Goal: Obtain resource: Download file/media

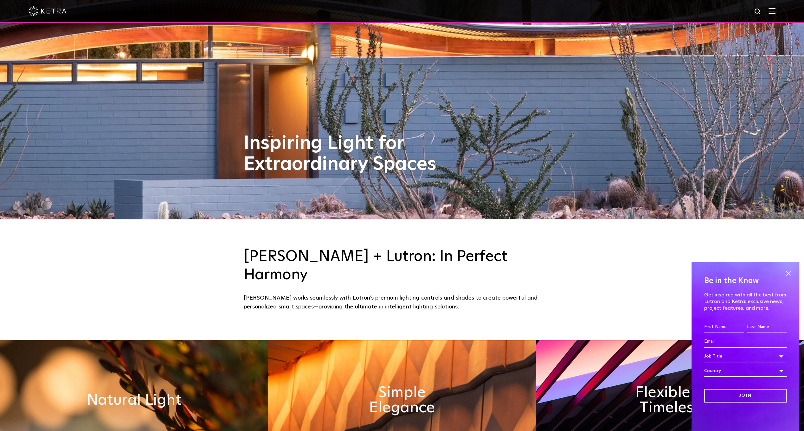
scroll to position [160, 0]
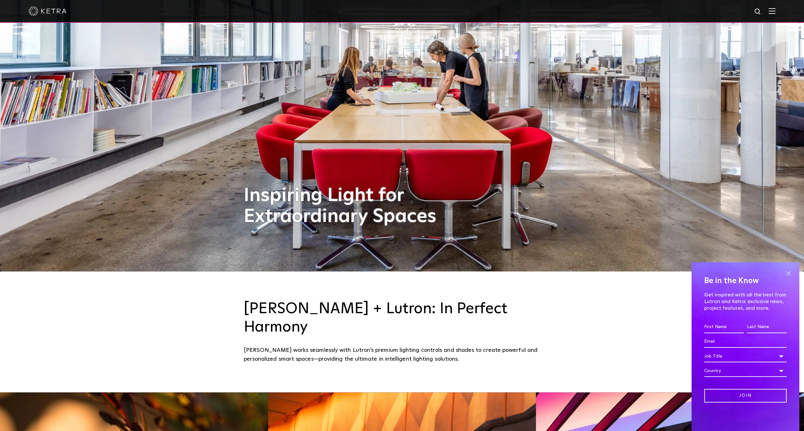
click at [788, 273] on span at bounding box center [788, 274] width 10 height 10
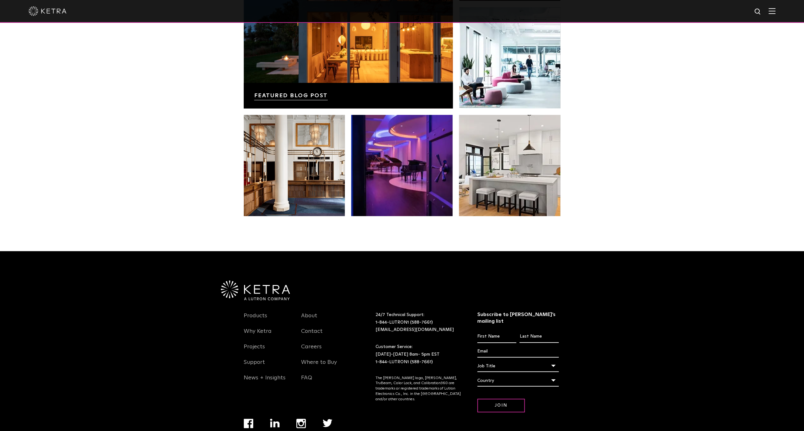
scroll to position [1332, 0]
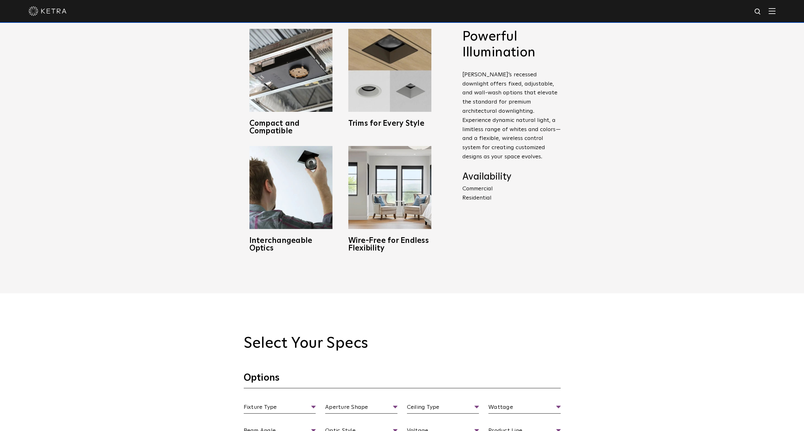
scroll to position [380, 0]
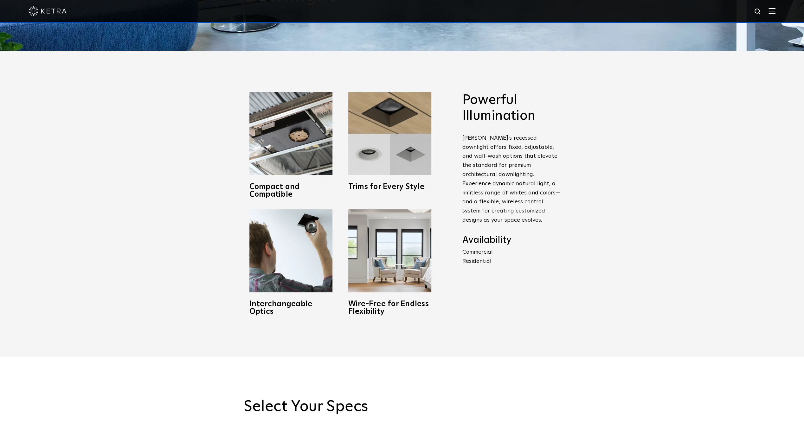
drag, startPoint x: 537, startPoint y: 148, endPoint x: 532, endPoint y: 141, distance: 8.5
click at [536, 146] on p "Ketra’s recessed downlight offers fixed, adjustable, and wall-wash options that…" at bounding box center [511, 179] width 98 height 91
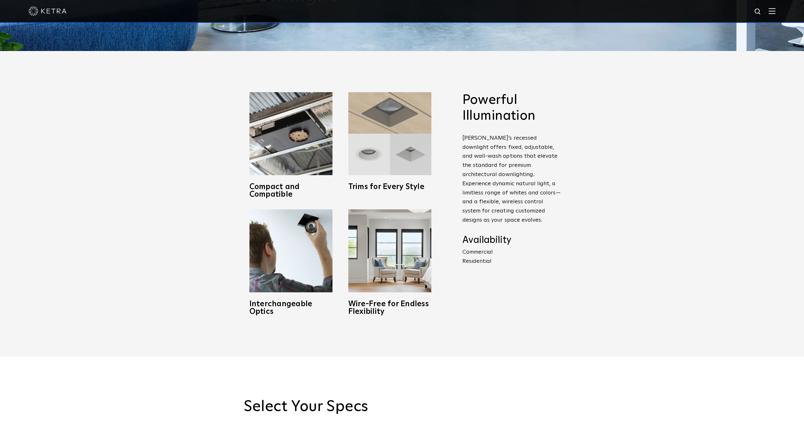
click at [361, 163] on img at bounding box center [389, 133] width 83 height 83
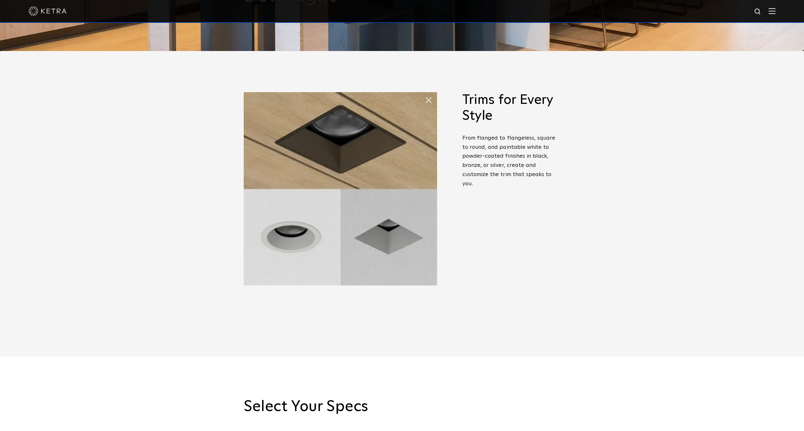
click at [495, 148] on span "From flanged to flangeless, square to round, and paintable white to powder-coat…" at bounding box center [508, 160] width 93 height 51
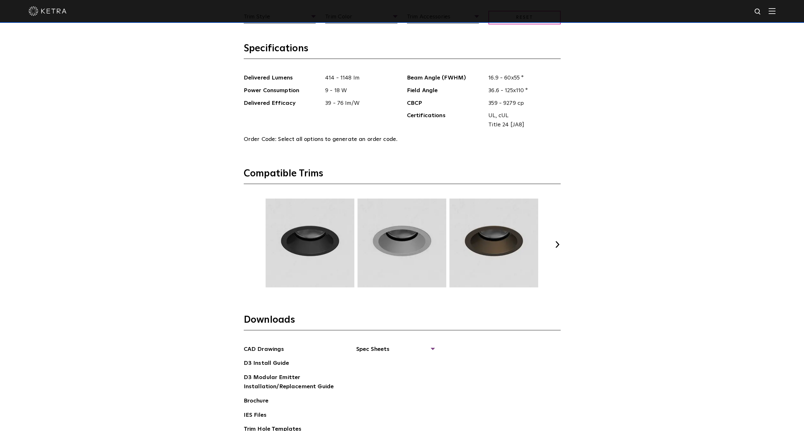
scroll to position [824, 0]
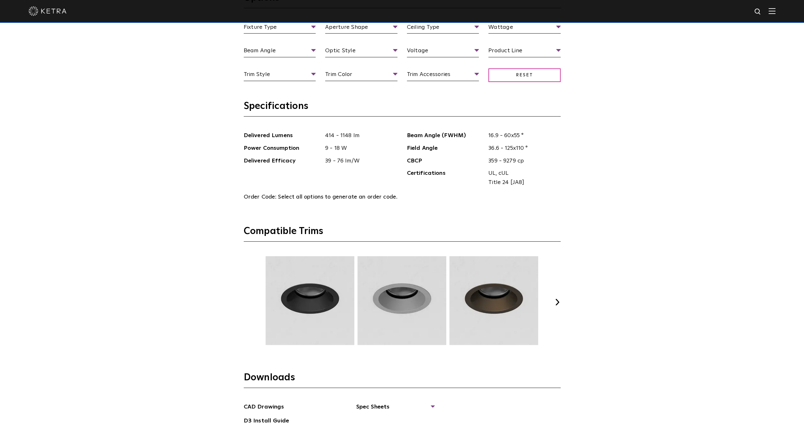
click at [564, 300] on div "Select Your Specs Options Fixture Type Fixture Type Adjustable Fixed Wall Wash …" at bounding box center [401, 235] width 329 height 563
click at [555, 300] on button "Next" at bounding box center [557, 302] width 6 height 6
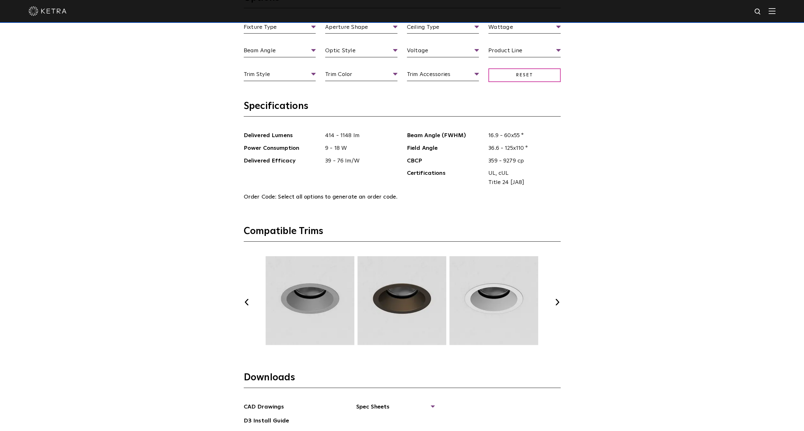
click at [555, 300] on button "Next" at bounding box center [557, 302] width 6 height 6
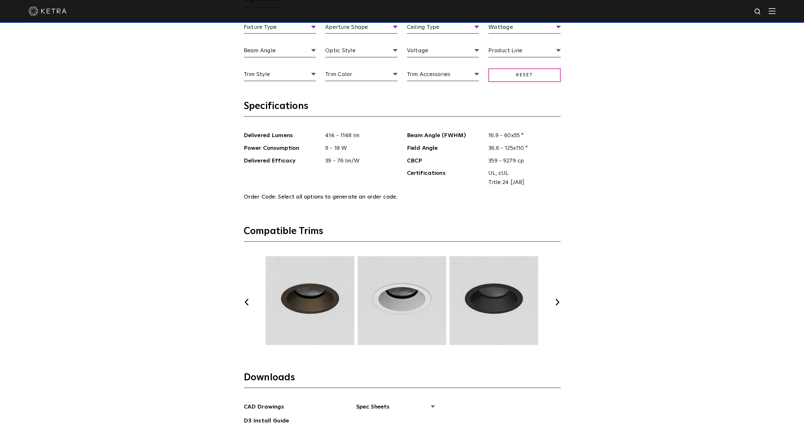
click at [555, 300] on button "Next" at bounding box center [557, 302] width 6 height 6
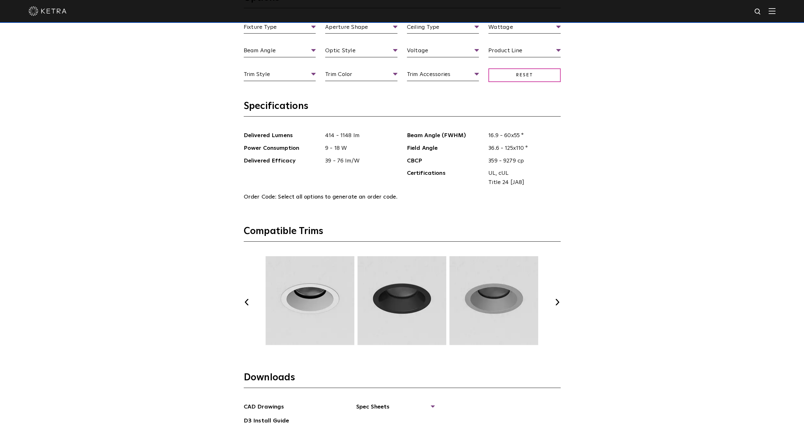
click at [556, 300] on button "Next" at bounding box center [557, 302] width 6 height 6
click at [556, 299] on button "Next" at bounding box center [557, 302] width 6 height 6
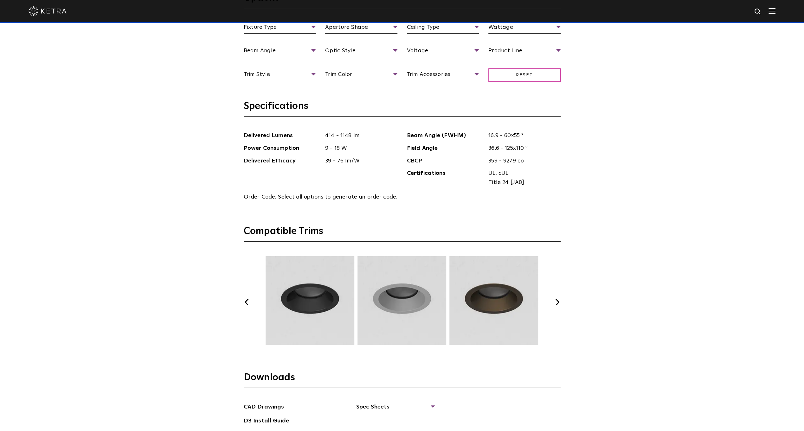
click at [557, 299] on button "Next" at bounding box center [557, 302] width 6 height 6
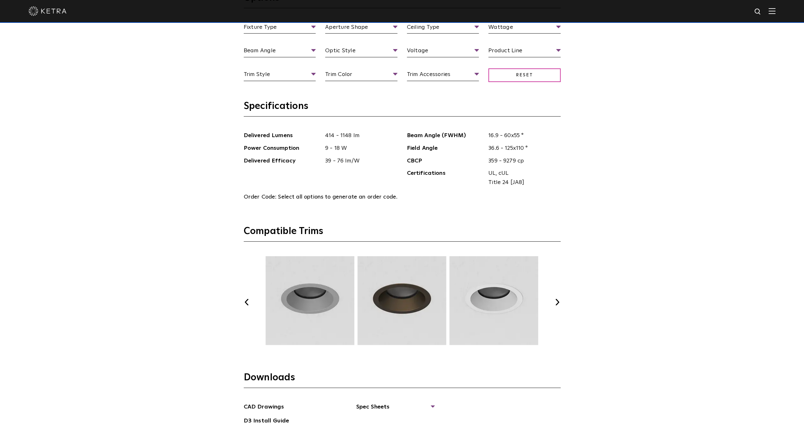
click at [557, 299] on button "Next" at bounding box center [557, 302] width 6 height 6
click at [557, 296] on div "Previous Next" at bounding box center [402, 302] width 317 height 92
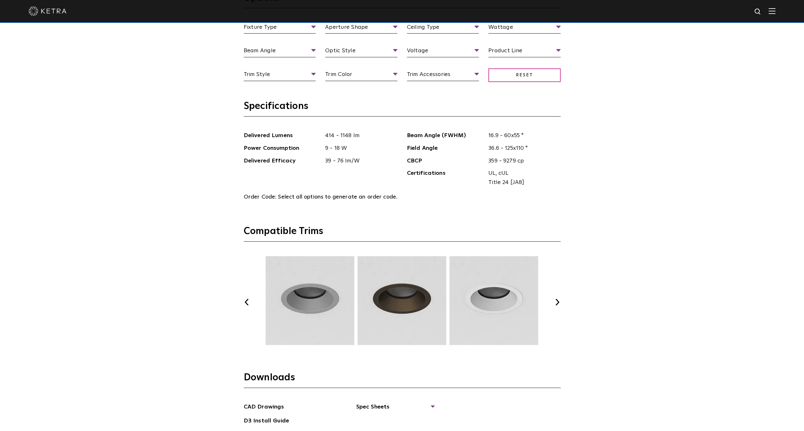
click at [557, 296] on div "Previous Next" at bounding box center [402, 302] width 317 height 92
click at [554, 301] on div "Previous Next" at bounding box center [402, 302] width 317 height 92
click at [556, 300] on button "Next" at bounding box center [557, 302] width 6 height 6
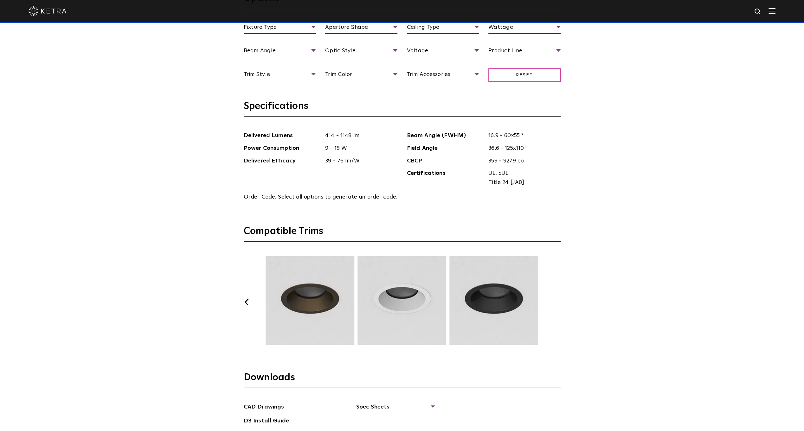
click at [556, 300] on button "Next" at bounding box center [557, 302] width 6 height 6
drag, startPoint x: 556, startPoint y: 300, endPoint x: 557, endPoint y: 309, distance: 8.6
click at [556, 302] on button "Next" at bounding box center [557, 302] width 6 height 6
click at [555, 219] on section "Specifications Delivered Lumens 414 - 1148 lm Power Consumption 9 - 18 W Delive…" at bounding box center [402, 162] width 317 height 125
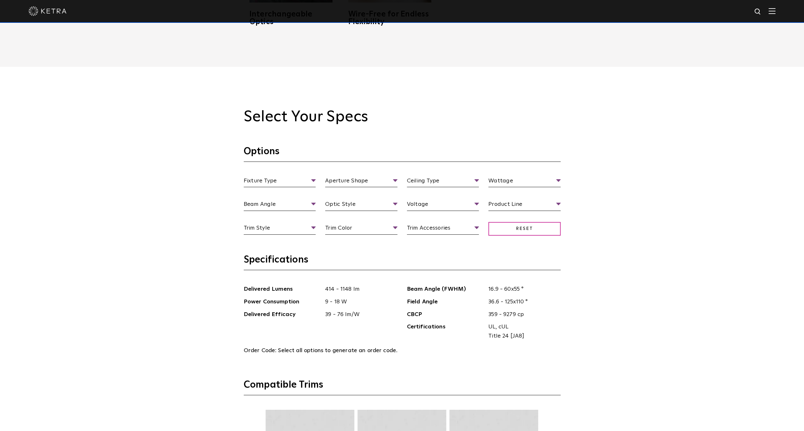
scroll to position [665, 0]
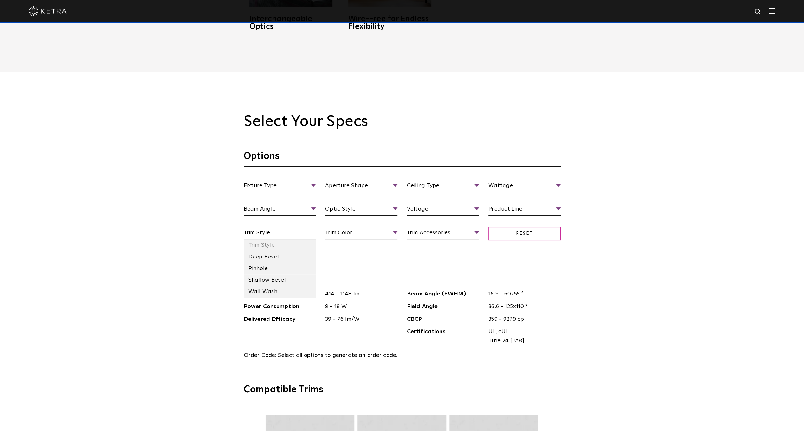
click at [310, 234] on span "Trim Style" at bounding box center [280, 233] width 72 height 11
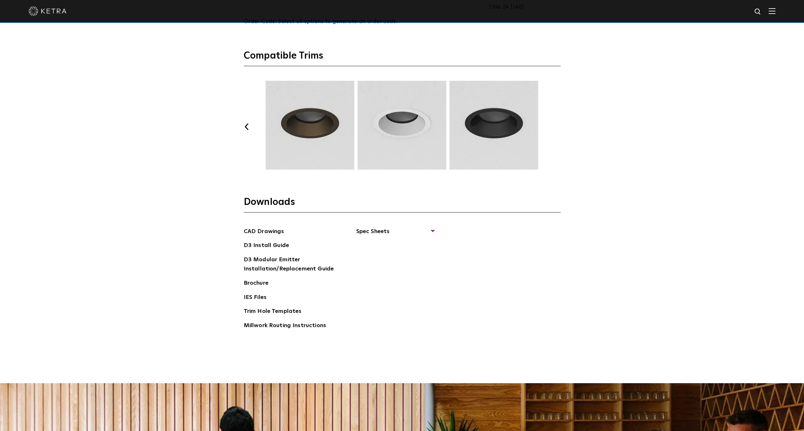
scroll to position [1045, 0]
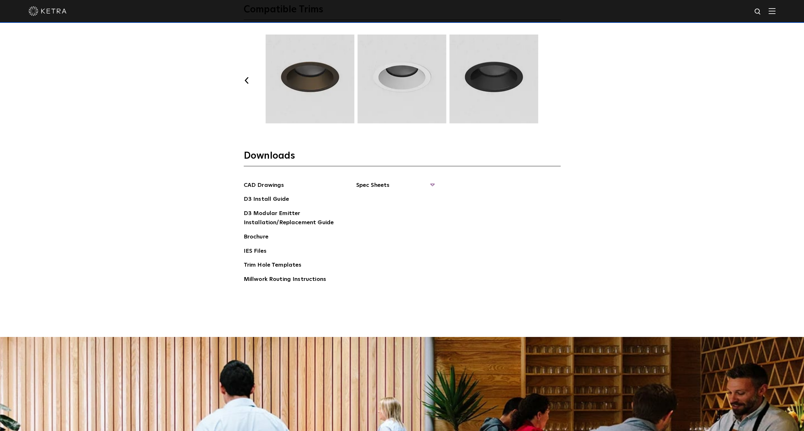
click at [404, 187] on span "Spec Sheets" at bounding box center [395, 188] width 78 height 14
click at [402, 239] on link "D3 Adjustable Square" at bounding box center [388, 239] width 49 height 7
click at [394, 252] on link "D3 Wallwash Square" at bounding box center [394, 252] width 61 height 7
click at [386, 265] on link "D3 Fixed Square" at bounding box center [394, 265] width 61 height 7
